Goal: Find specific page/section: Find specific page/section

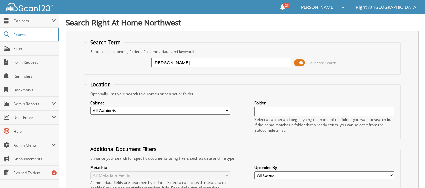
type input "[PERSON_NAME]"
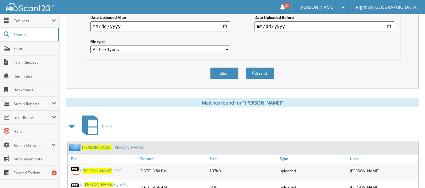
scroll to position [215, 0]
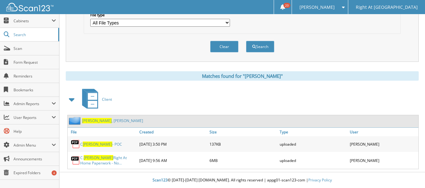
click at [99, 122] on link "Crouch , Carolyn" at bounding box center [112, 120] width 61 height 5
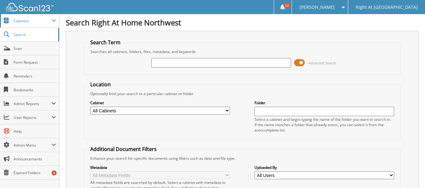
click at [29, 25] on span "Cabinets" at bounding box center [29, 21] width 59 height 14
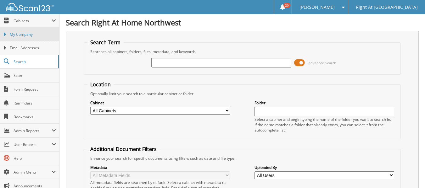
click at [29, 37] on link "My Company" at bounding box center [29, 35] width 59 height 14
